Goal: Task Accomplishment & Management: Complete application form

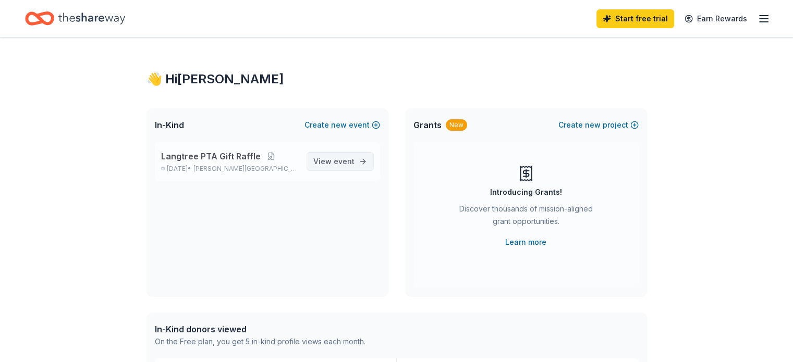
click at [336, 161] on span "event" at bounding box center [344, 161] width 21 height 9
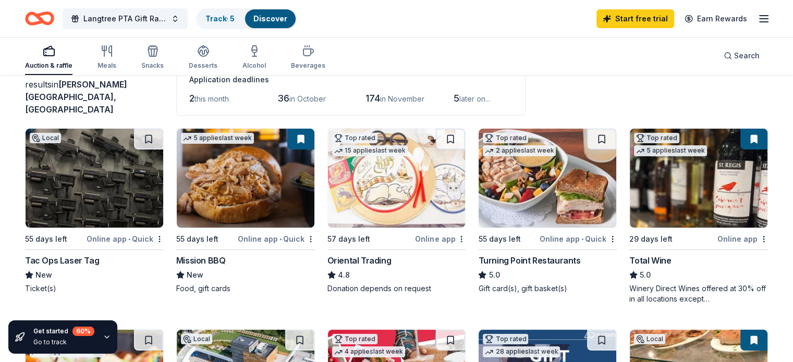
scroll to position [74, 0]
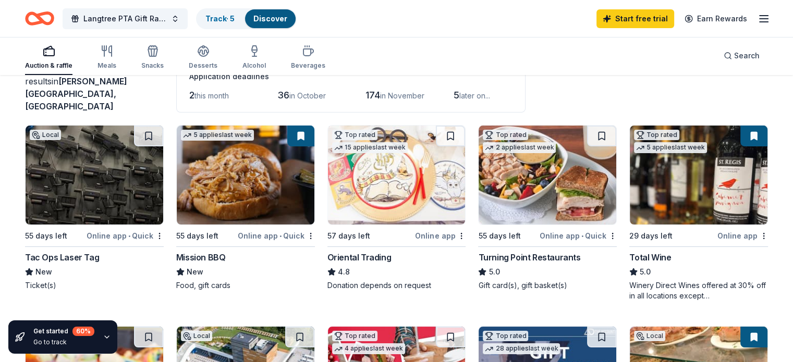
click at [693, 158] on img at bounding box center [699, 175] width 138 height 99
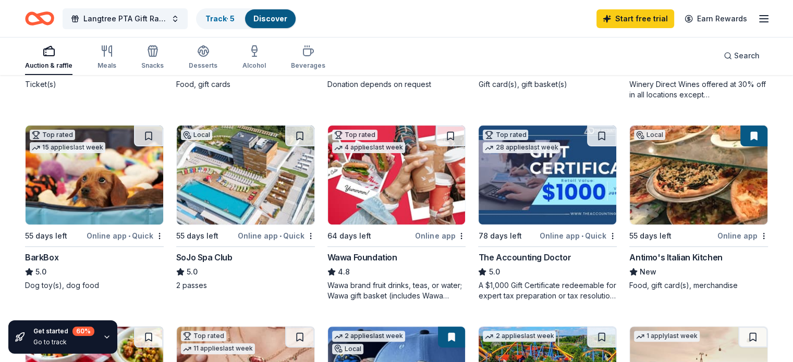
scroll to position [301, 0]
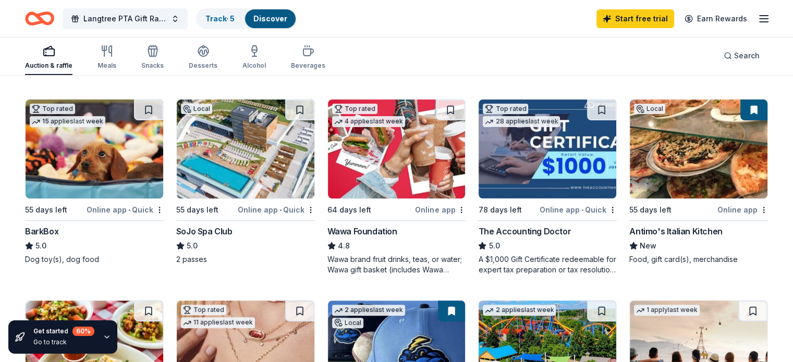
click at [119, 176] on img at bounding box center [95, 149] width 138 height 99
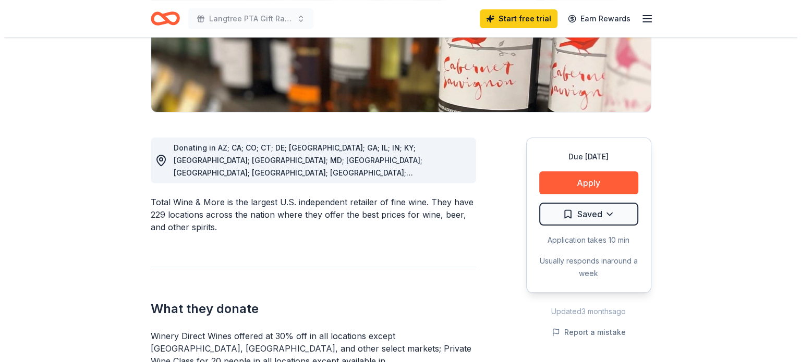
scroll to position [207, 0]
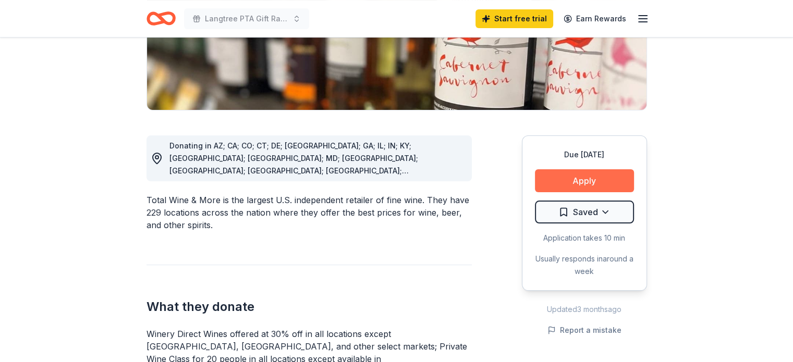
click at [601, 181] on button "Apply" at bounding box center [584, 180] width 99 height 23
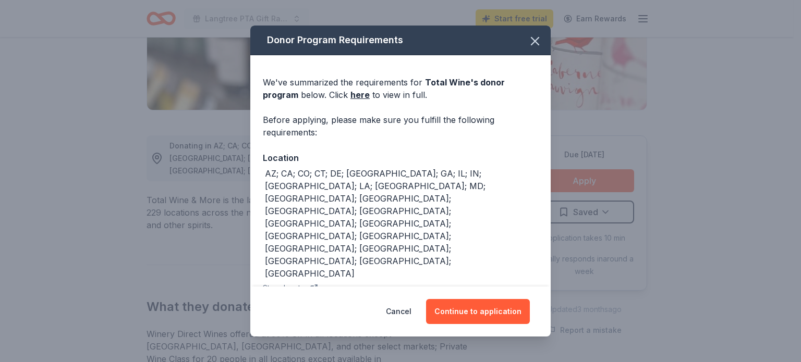
scroll to position [16, 0]
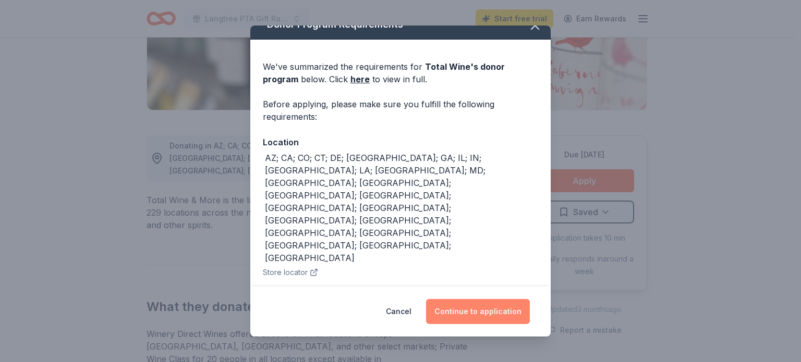
click at [490, 310] on button "Continue to application" at bounding box center [478, 311] width 104 height 25
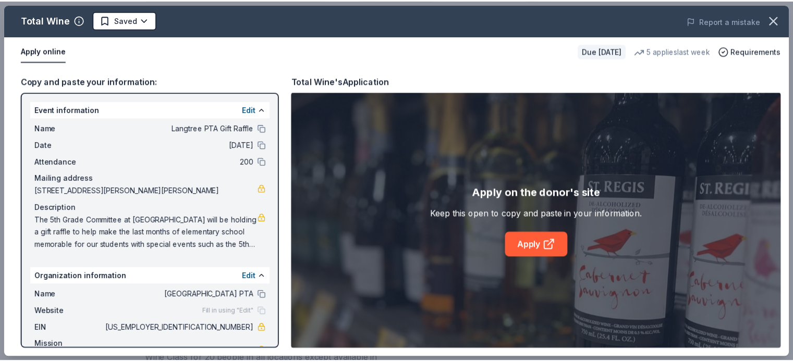
scroll to position [27, 0]
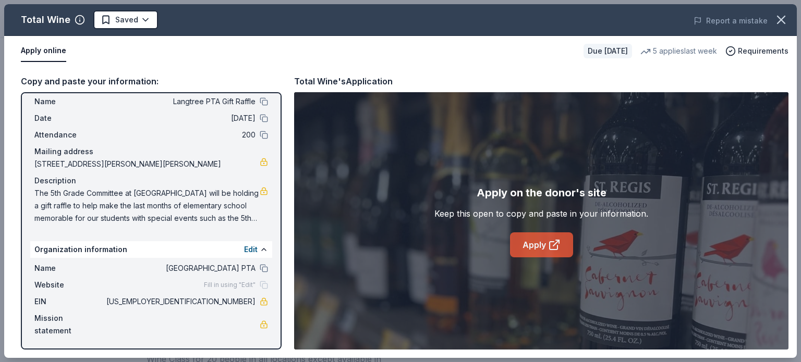
click at [531, 251] on link "Apply" at bounding box center [541, 245] width 63 height 25
click at [780, 20] on icon "button" at bounding box center [781, 19] width 7 height 7
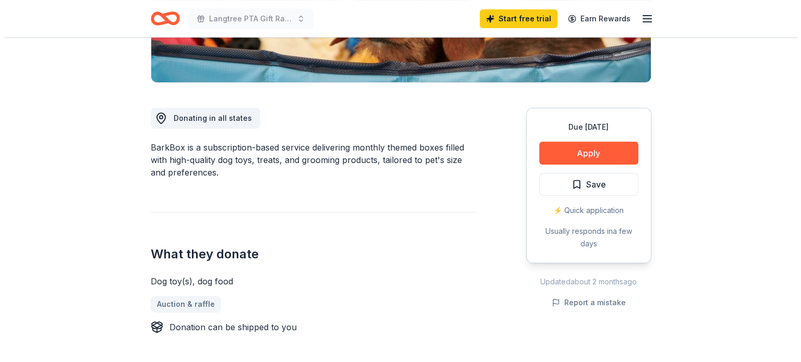
scroll to position [236, 0]
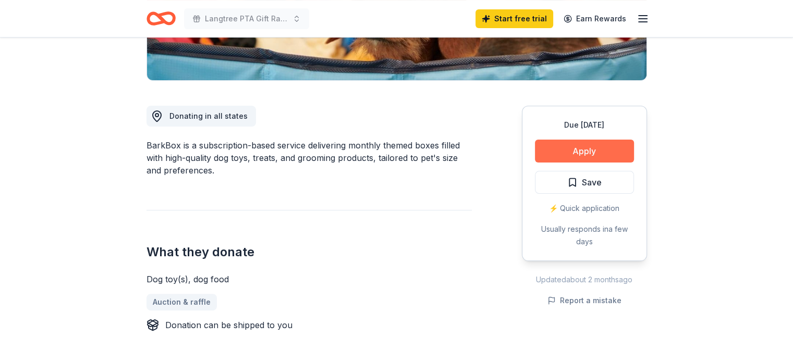
click at [591, 150] on button "Apply" at bounding box center [584, 151] width 99 height 23
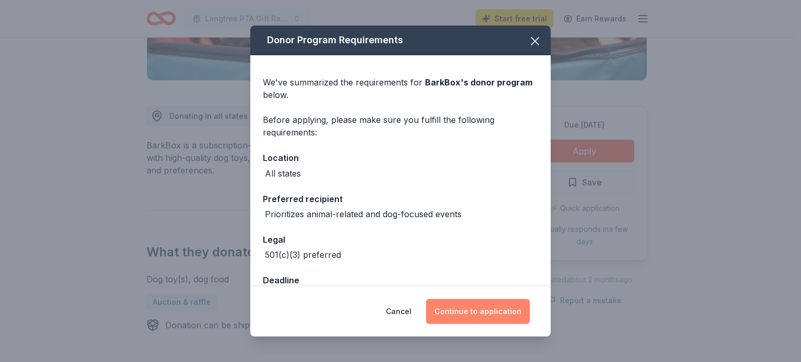
click at [463, 310] on button "Continue to application" at bounding box center [478, 311] width 104 height 25
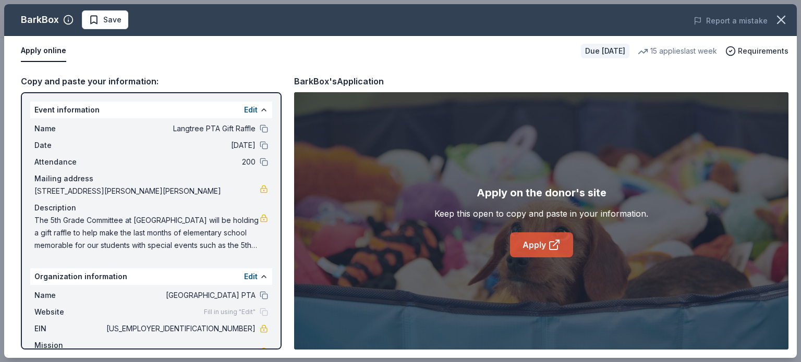
click at [543, 246] on link "Apply" at bounding box center [541, 245] width 63 height 25
